Goal: Find specific page/section: Find specific page/section

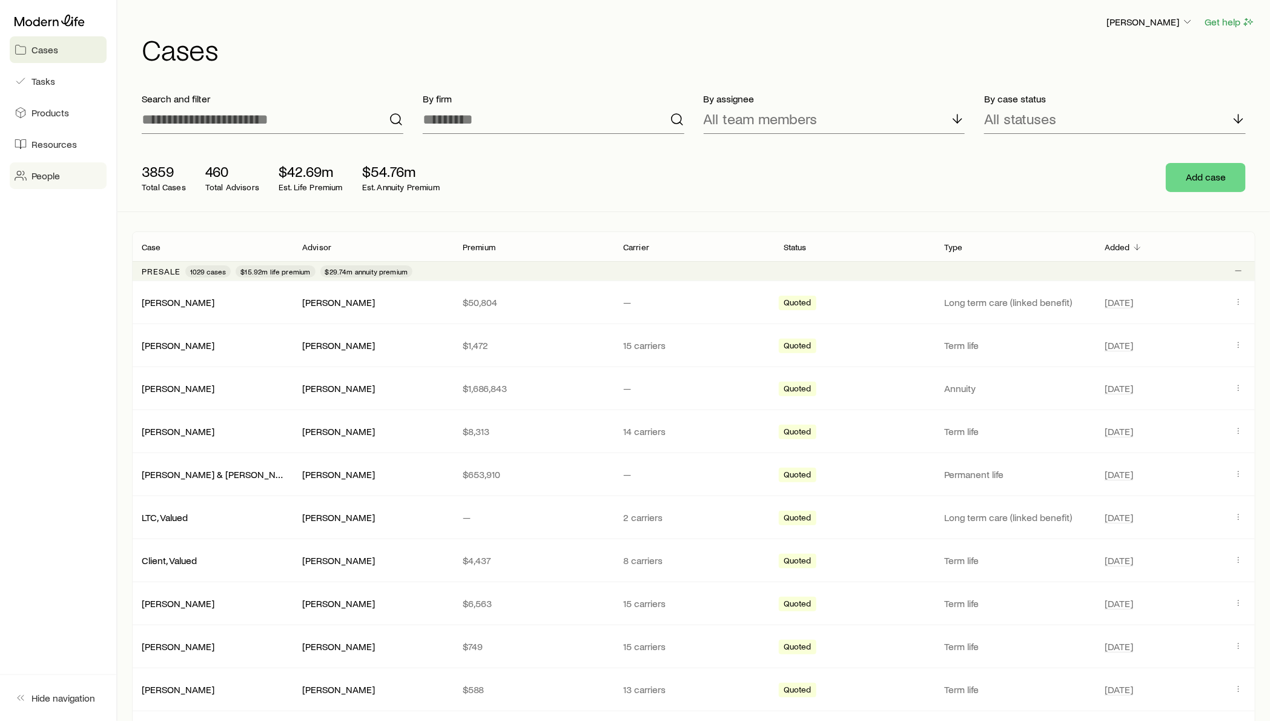
click at [70, 175] on link "People" at bounding box center [58, 175] width 97 height 27
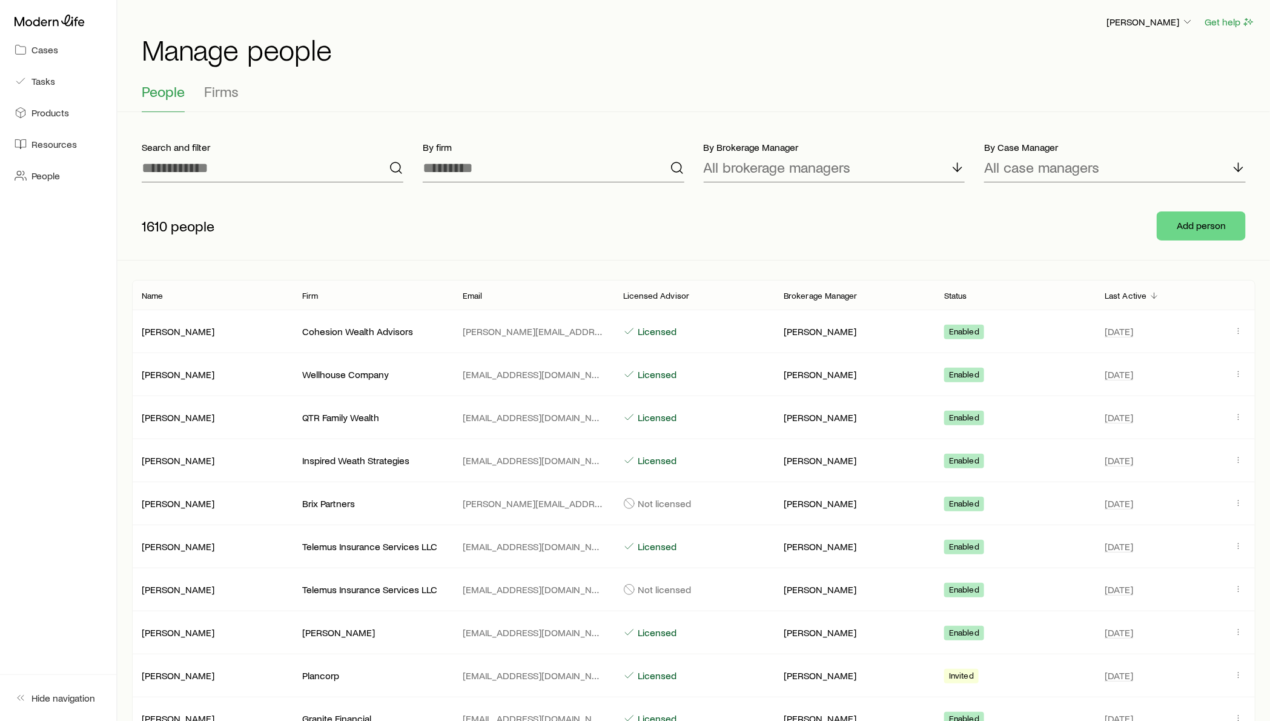
click at [230, 70] on div "[PERSON_NAME] Get help Manage people" at bounding box center [694, 39] width 1124 height 78
click at [223, 101] on button "Firms" at bounding box center [221, 97] width 35 height 29
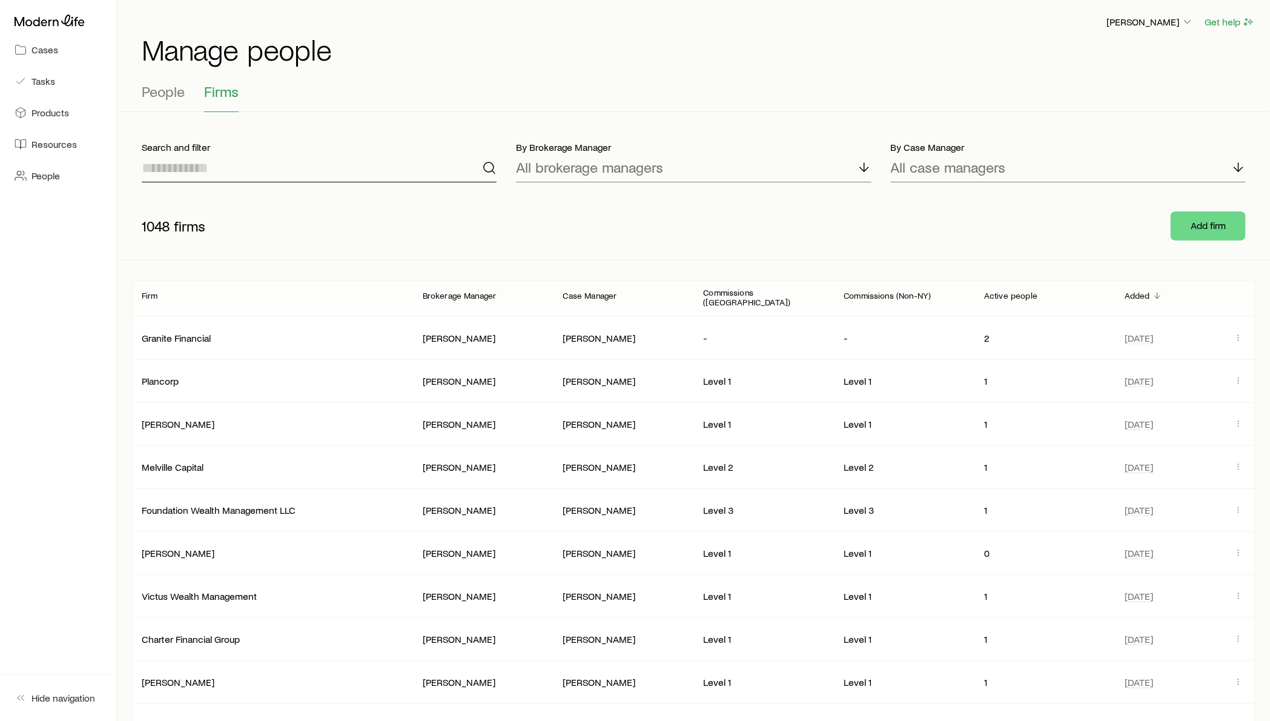
click at [312, 156] on input at bounding box center [319, 167] width 355 height 29
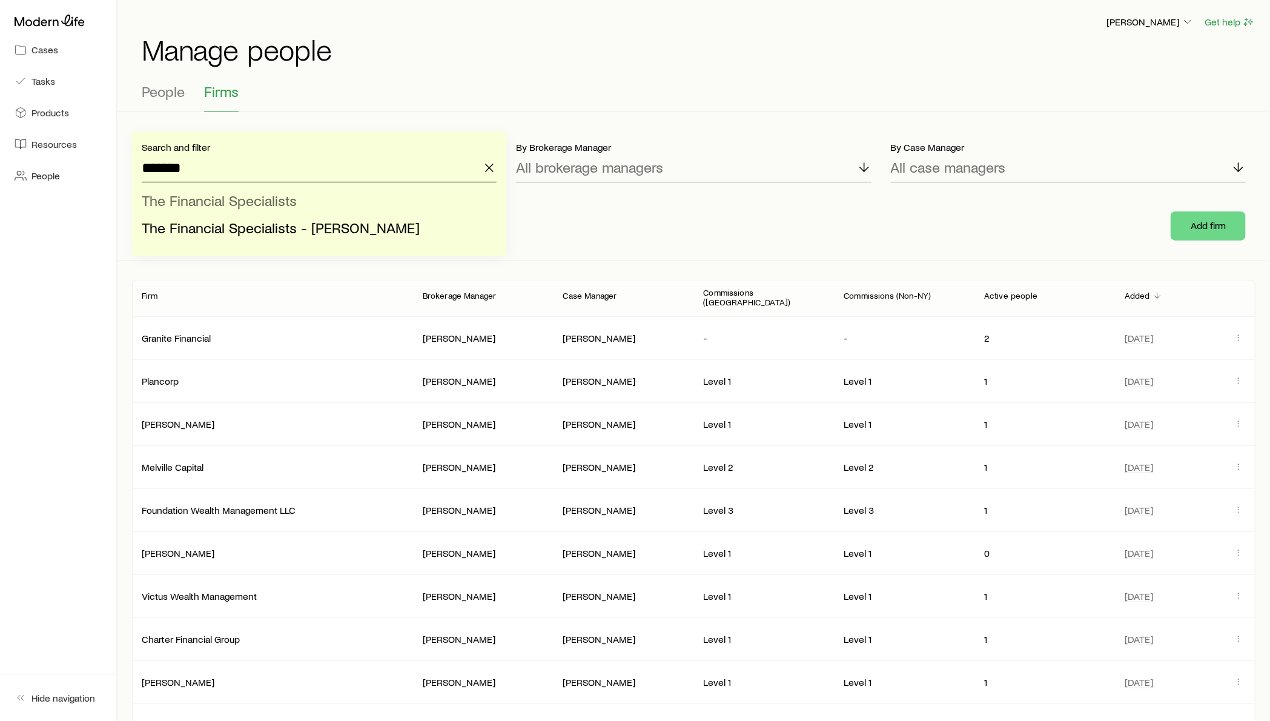
type input "*******"
click at [290, 200] on span "The Financial Specialists" at bounding box center [219, 200] width 155 height 18
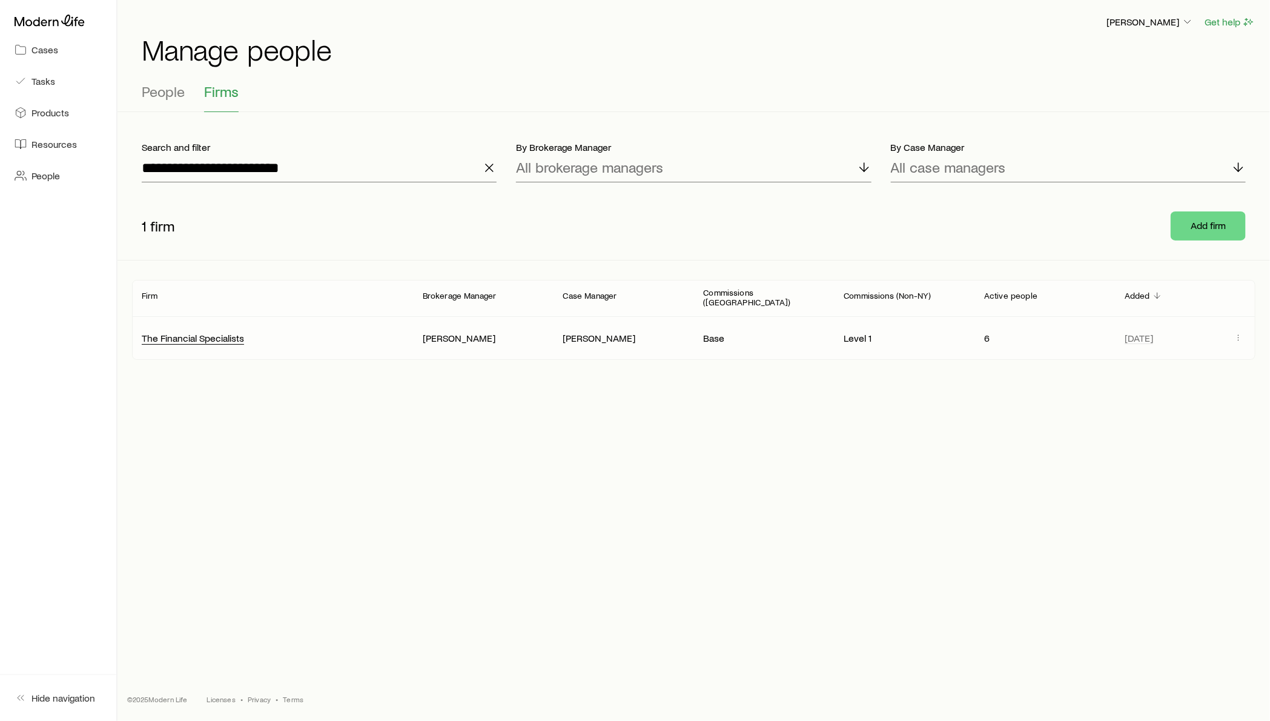
click at [193, 332] on div "The Financial Specialists" at bounding box center [193, 338] width 102 height 13
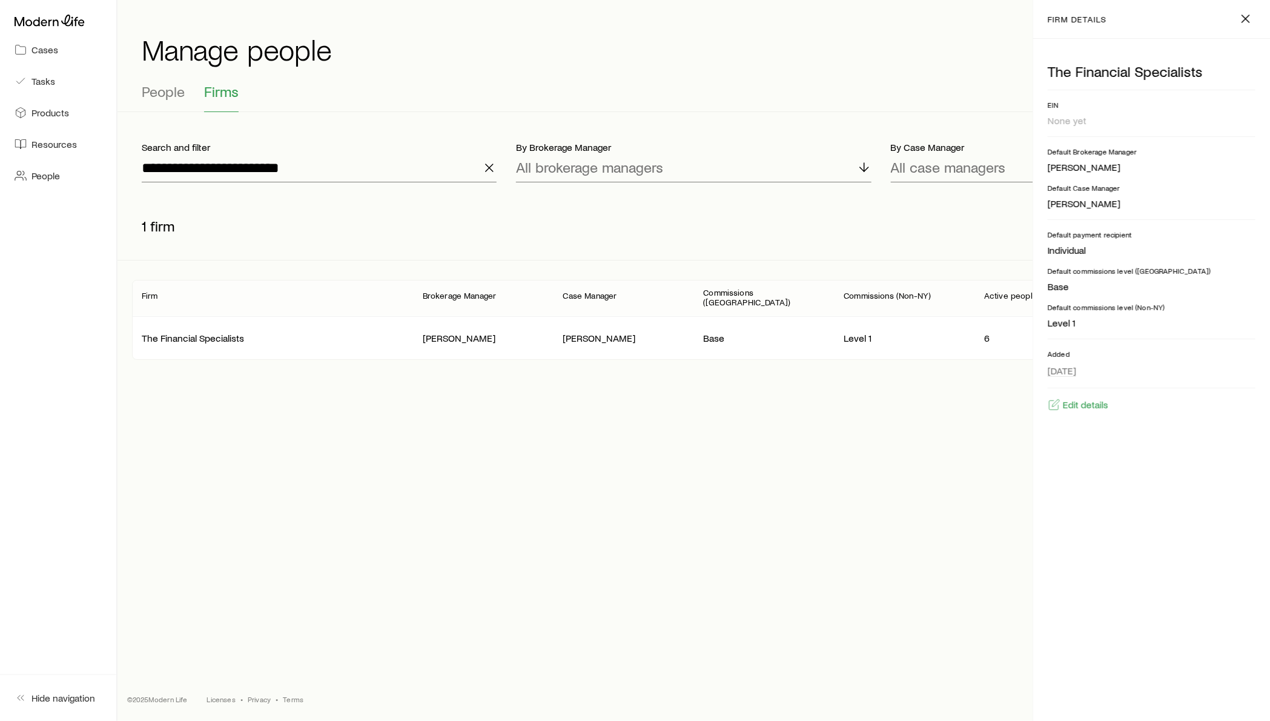
click at [758, 299] on div "Commissions ([GEOGRAPHIC_DATA])" at bounding box center [764, 298] width 141 height 21
click at [1259, 15] on header "firm details" at bounding box center [1151, 19] width 237 height 39
click at [1248, 16] on icon "button" at bounding box center [1246, 19] width 15 height 15
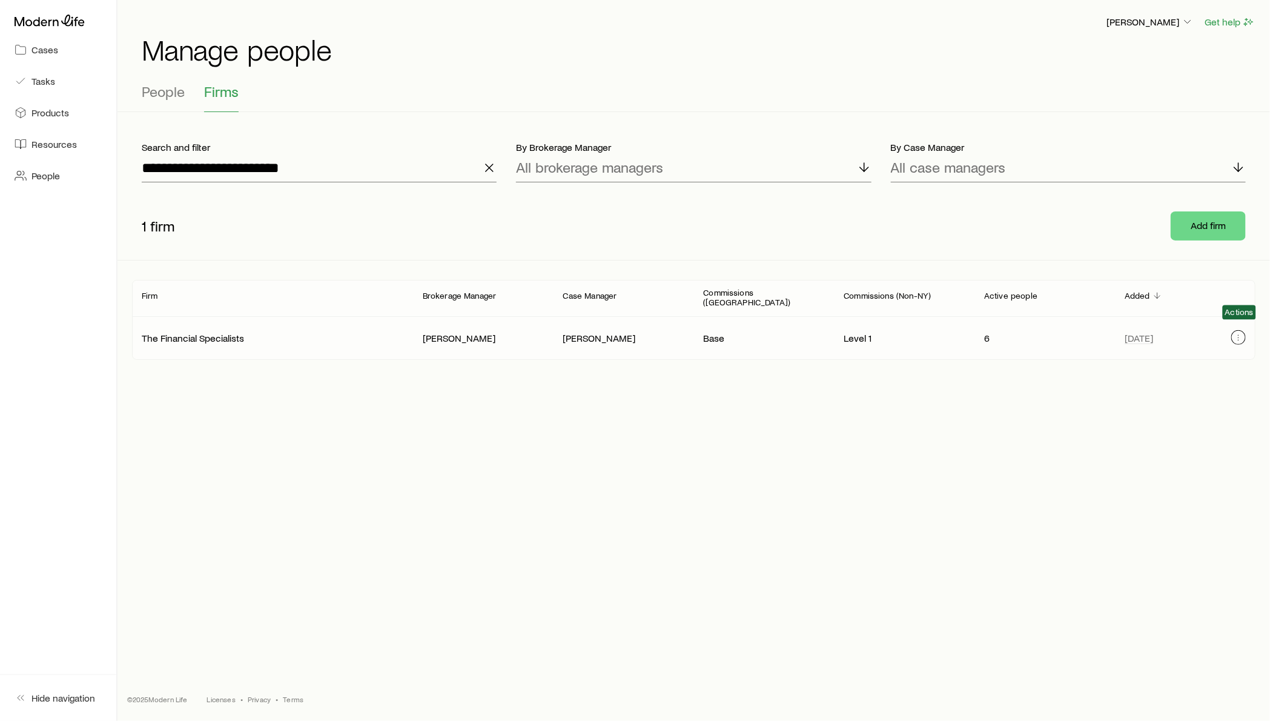
click at [1237, 334] on button "button" at bounding box center [1238, 337] width 15 height 15
click at [1182, 373] on div "Edit details" at bounding box center [1150, 371] width 164 height 19
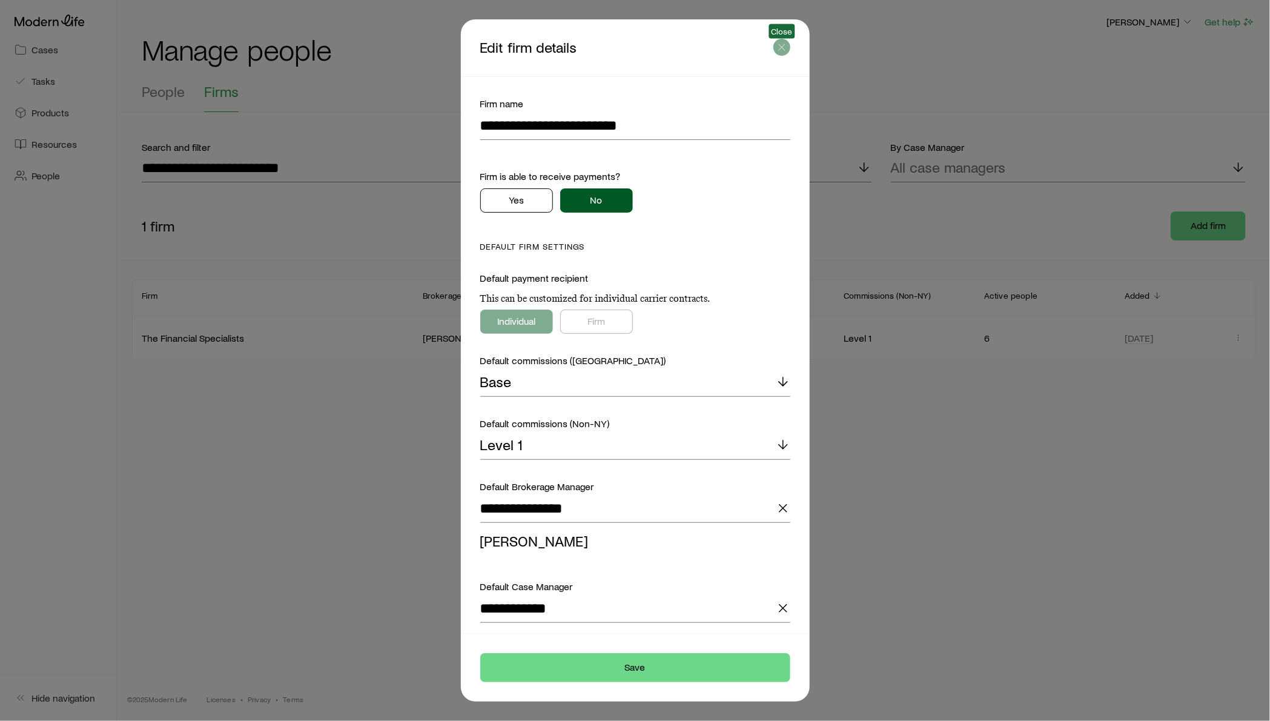
click at [783, 42] on header "Edit firm details Close" at bounding box center [635, 47] width 349 height 57
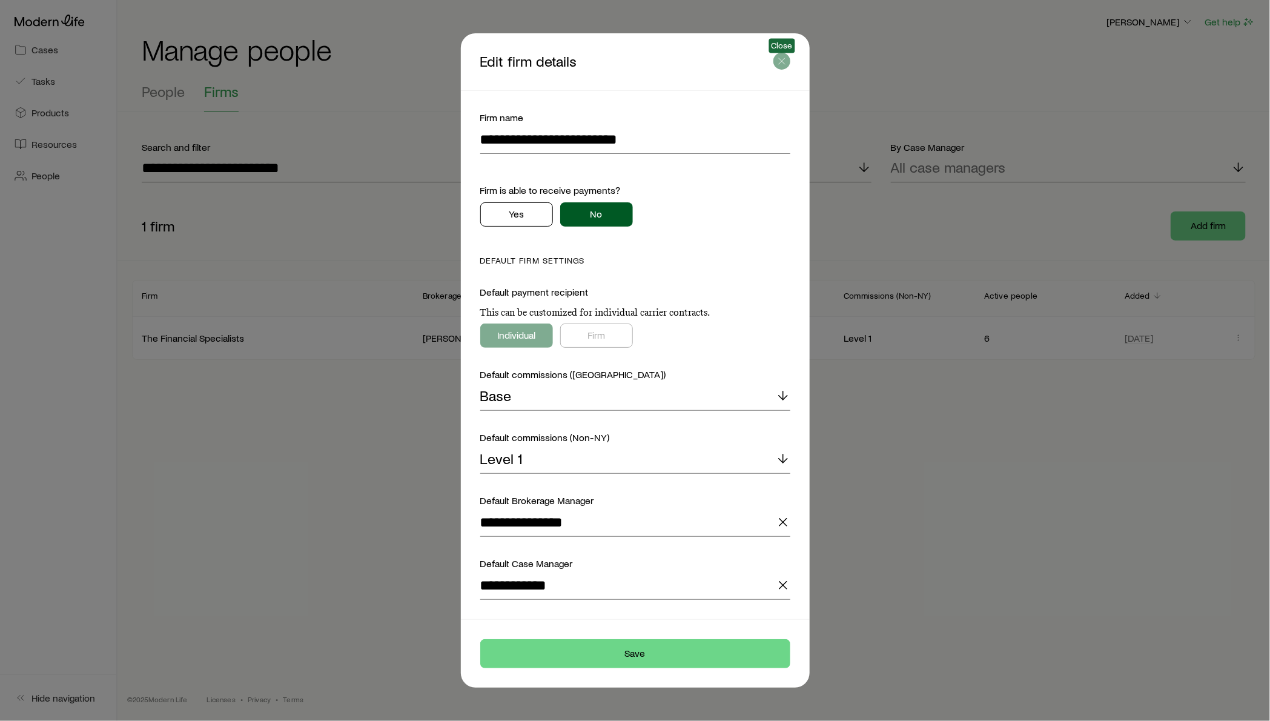
click at [787, 64] on icon "button" at bounding box center [782, 61] width 12 height 12
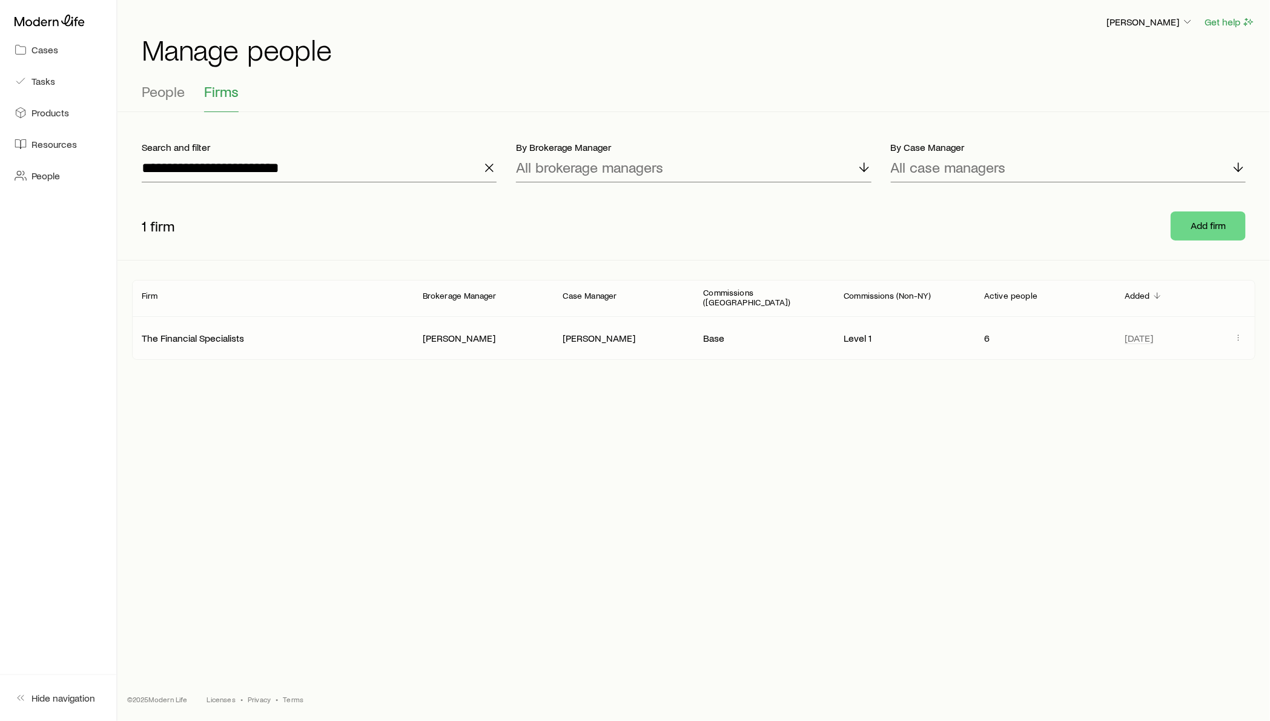
click at [915, 332] on p "Level 1" at bounding box center [904, 338] width 121 height 12
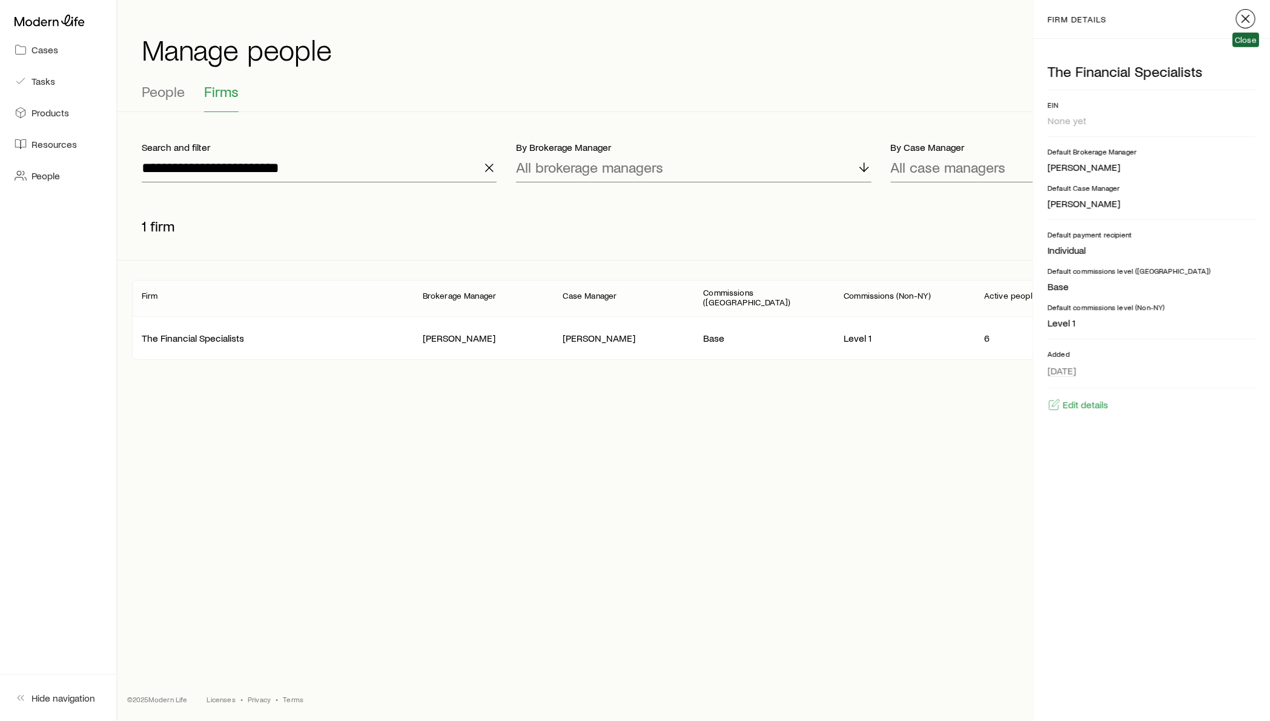
click at [1246, 14] on icon "button" at bounding box center [1246, 19] width 15 height 15
